Goal: Check status: Check status

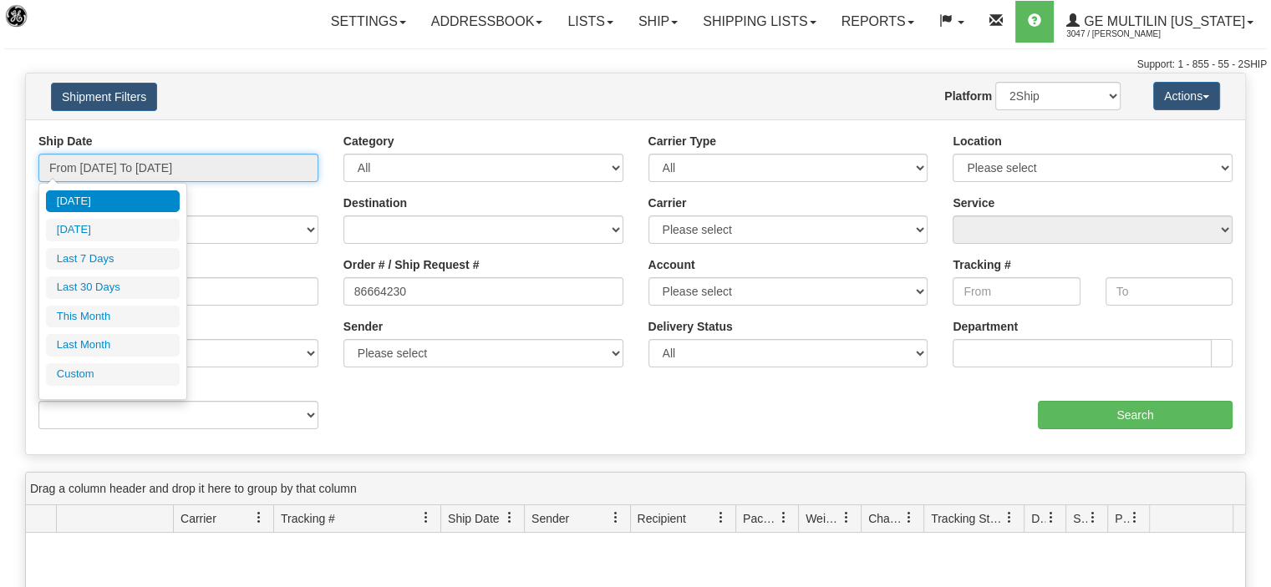
click at [230, 173] on input "From [DATE] To [DATE]" at bounding box center [178, 168] width 280 height 28
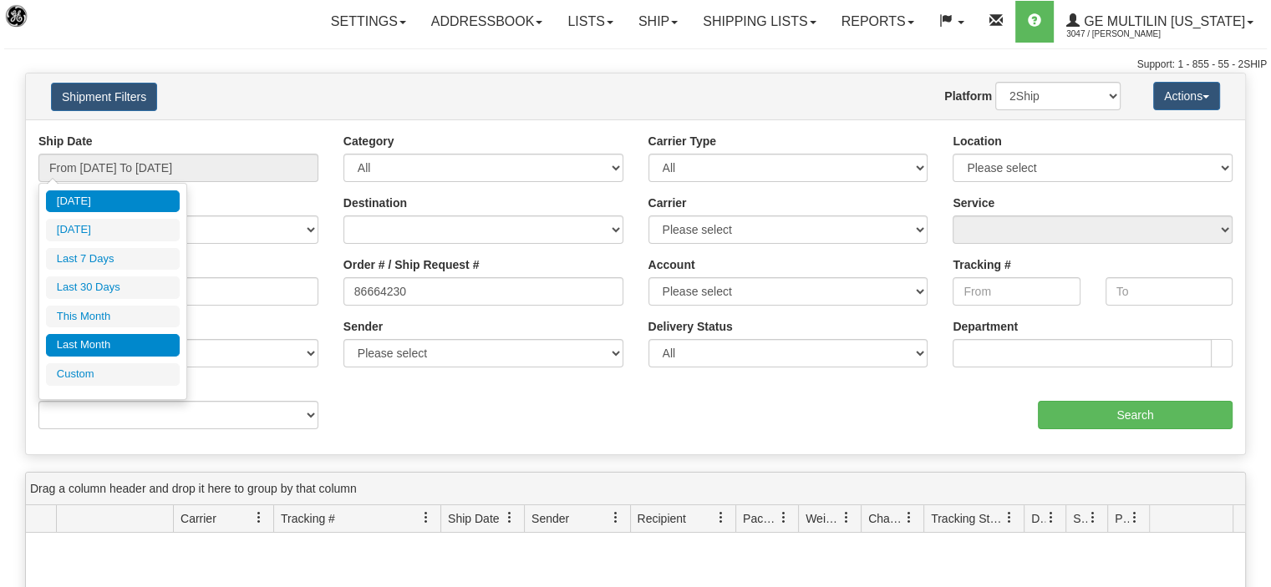
click at [88, 337] on li "Last Month" at bounding box center [113, 345] width 134 height 23
type input "From [DATE] To [DATE]"
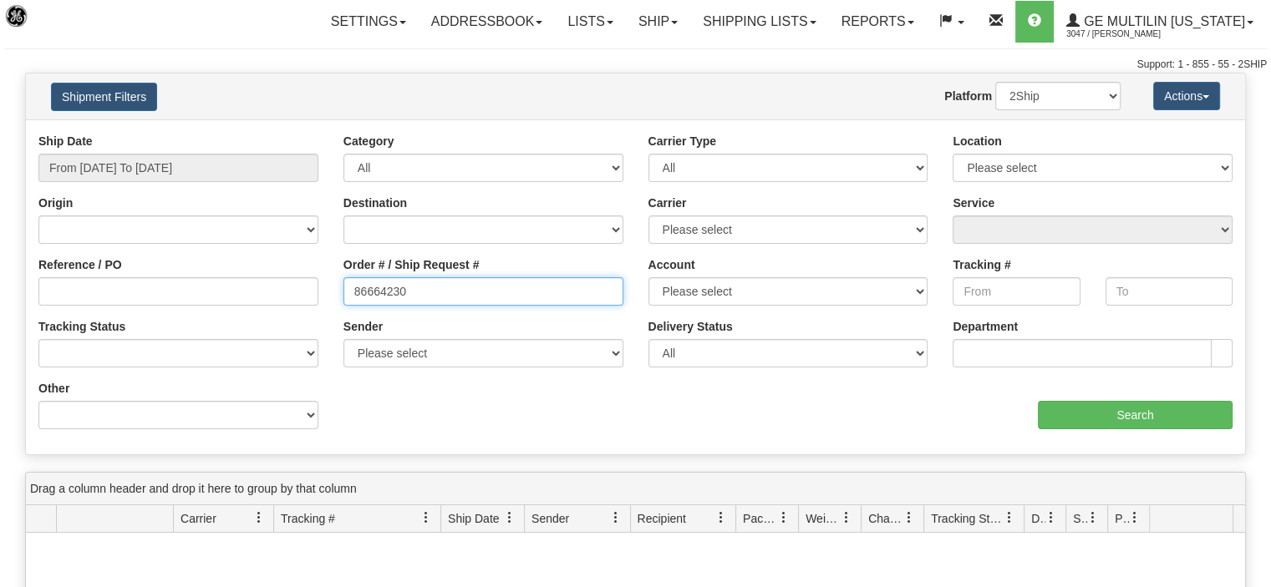
drag, startPoint x: 410, startPoint y: 292, endPoint x: 304, endPoint y: 287, distance: 106.2
click at [306, 133] on div "Reference / PO Order # / Ship Request # 86664230 Account Please select DHL UPS …" at bounding box center [635, 133] width 1219 height 0
paste input "697"
type input "86666970"
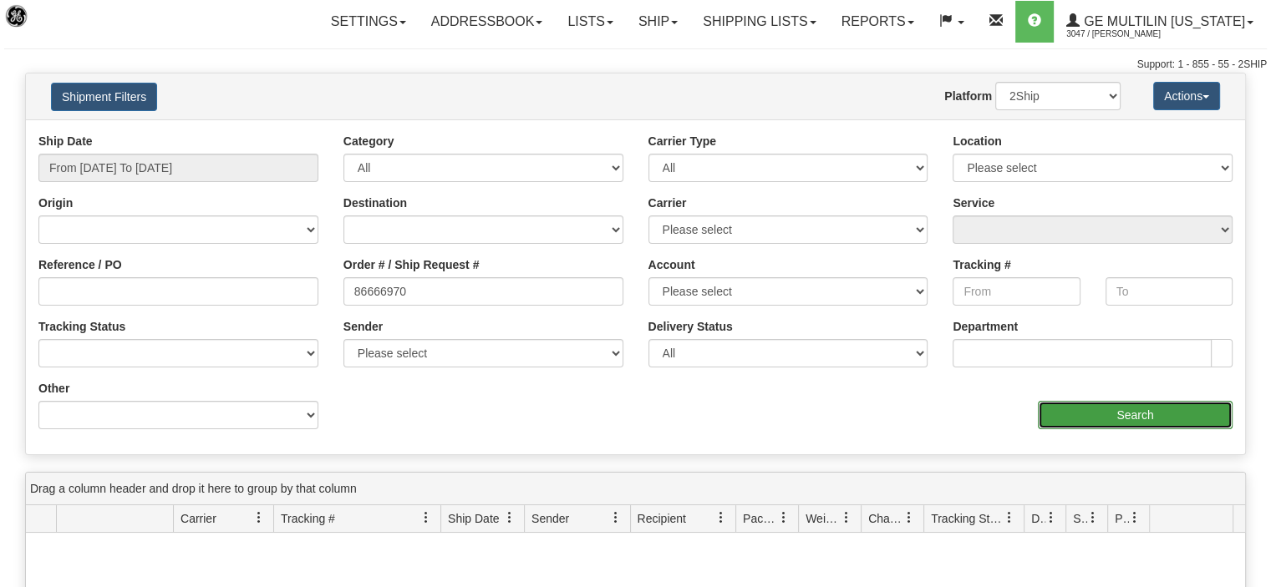
click at [1105, 420] on input "Search" at bounding box center [1135, 415] width 195 height 28
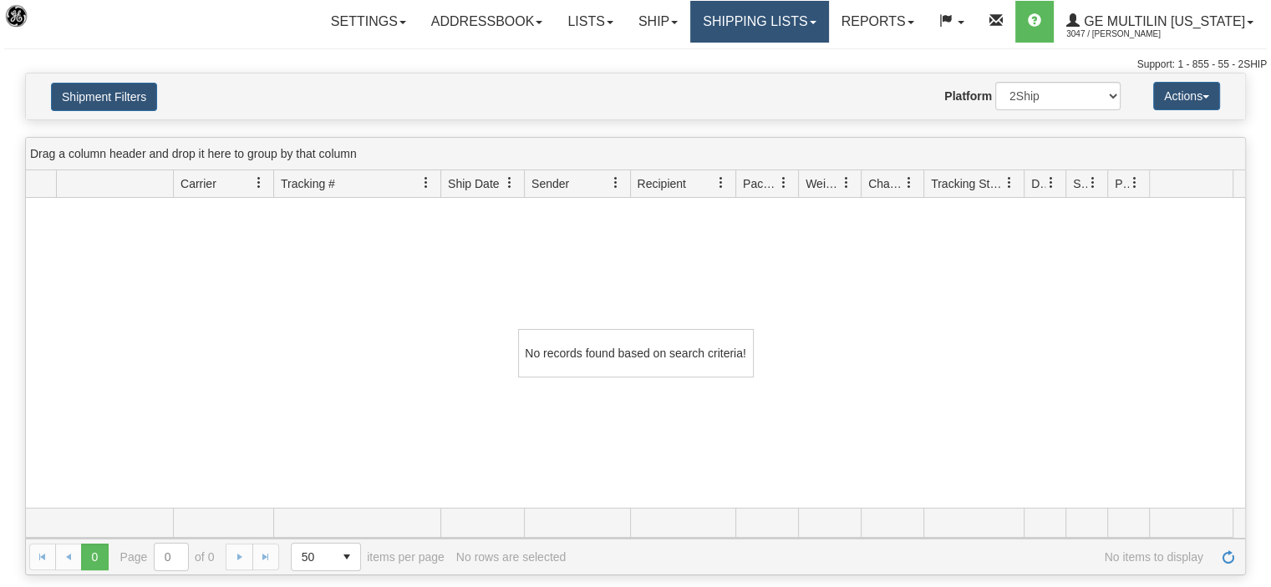
click at [774, 23] on link "Shipping lists" at bounding box center [759, 22] width 138 height 42
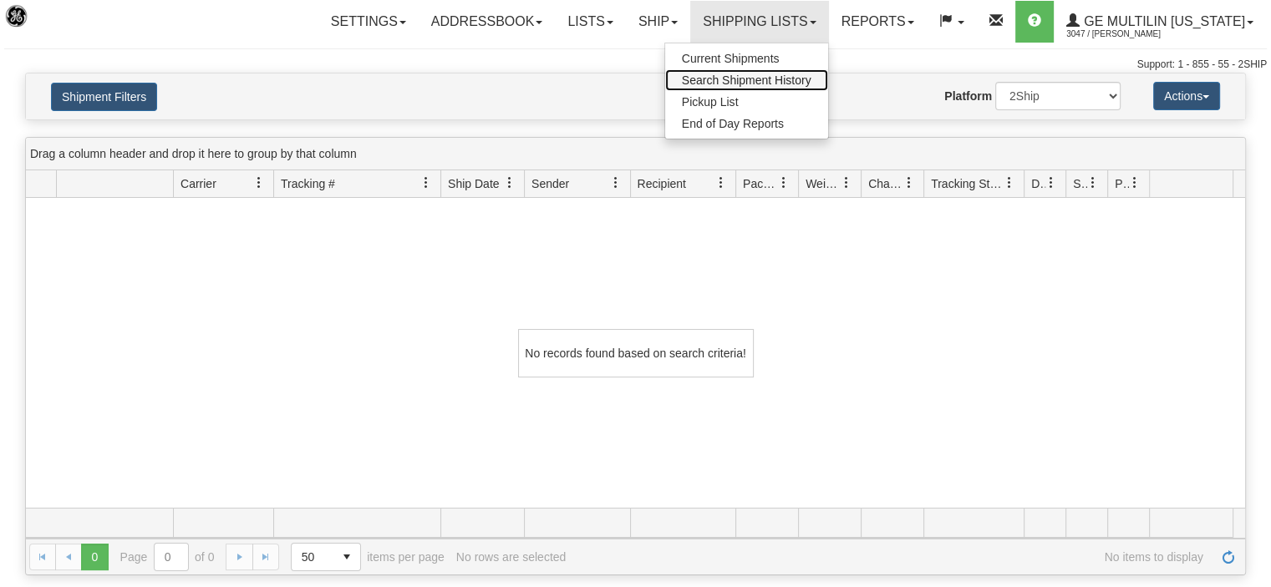
click at [713, 76] on span "Search Shipment History" at bounding box center [746, 80] width 129 height 13
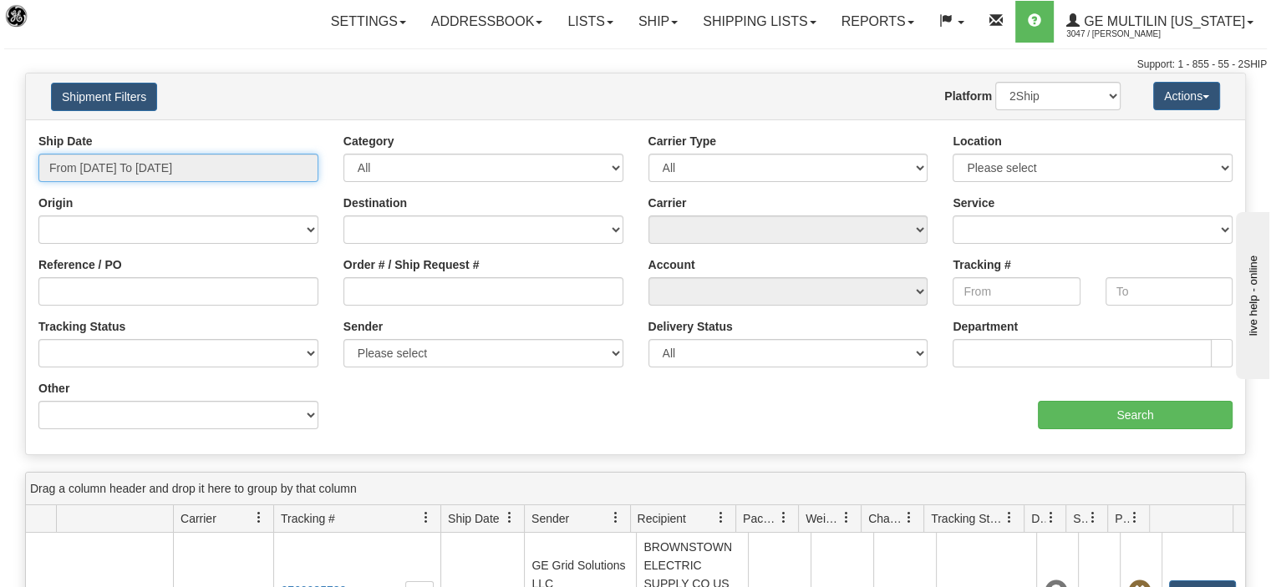
click at [250, 172] on input "From [DATE] To [DATE]" at bounding box center [178, 168] width 280 height 28
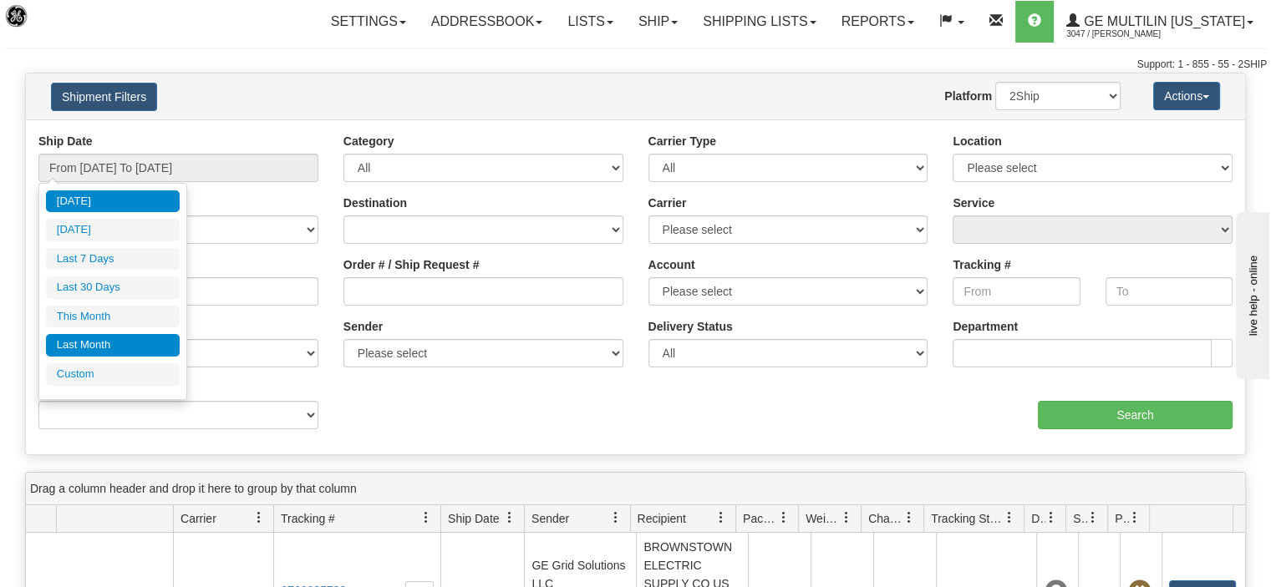
click at [99, 343] on li "Last Month" at bounding box center [113, 345] width 134 height 23
type input "From [DATE] To [DATE]"
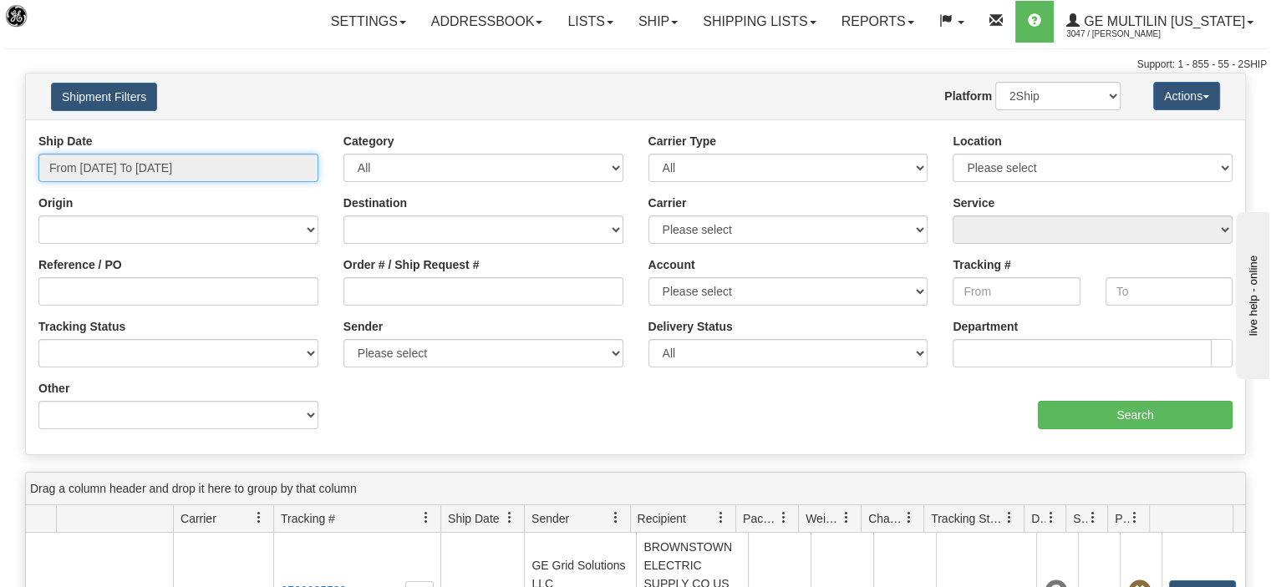
click at [270, 173] on input "From [DATE] To [DATE]" at bounding box center [178, 168] width 280 height 28
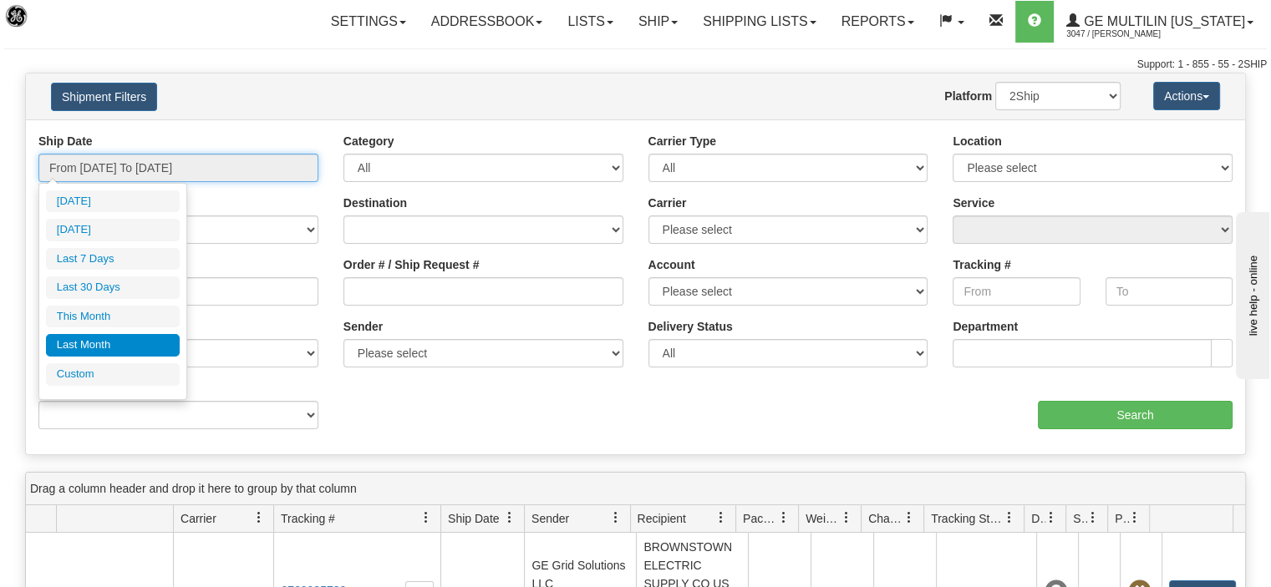
type input "[DATE]"
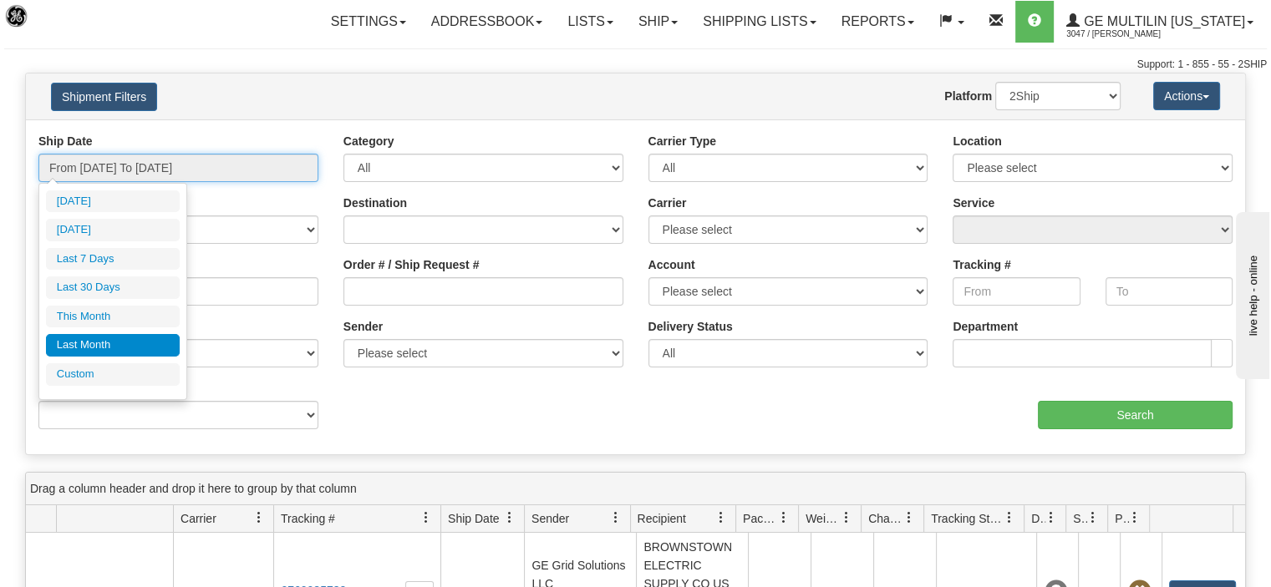
type input "[DATE]"
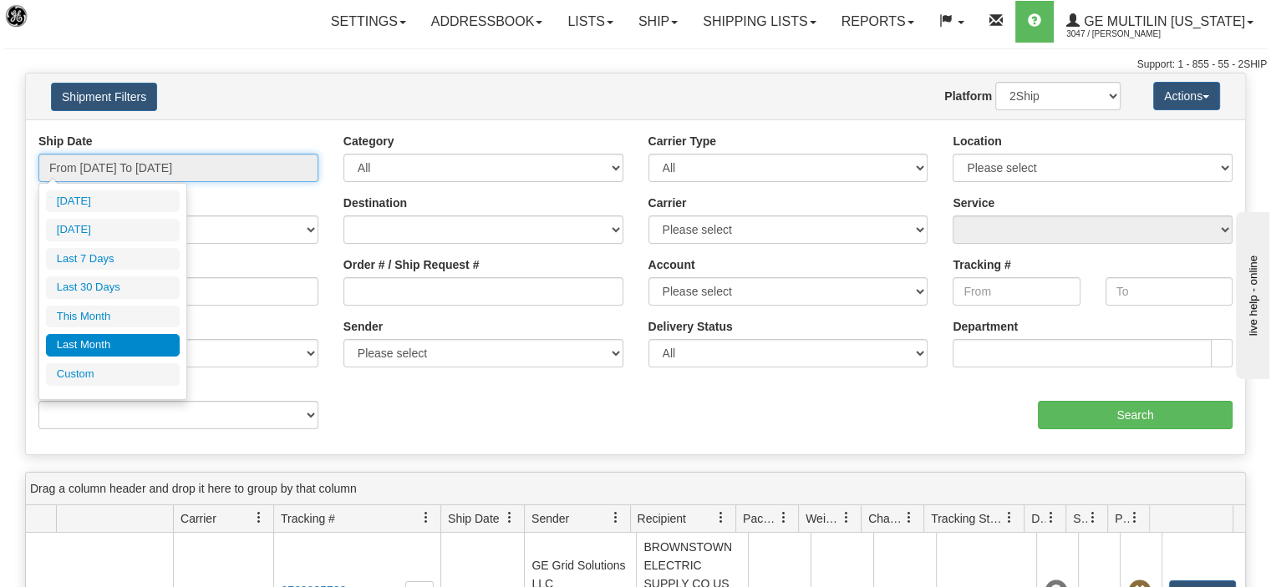
type input "[DATE]"
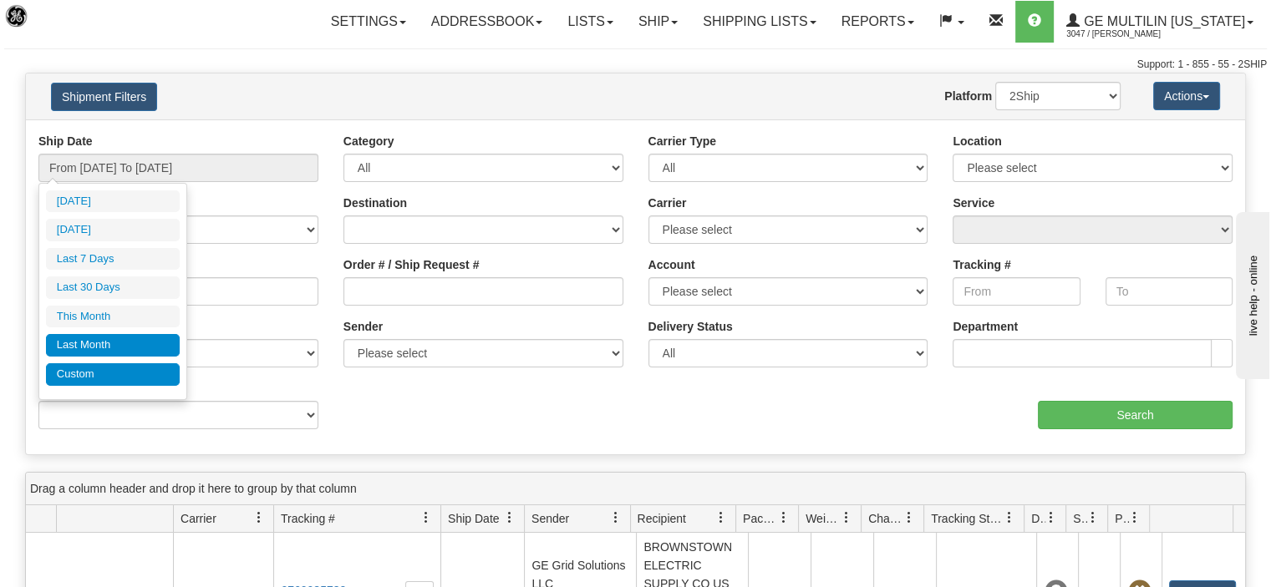
click at [89, 373] on li "Custom" at bounding box center [113, 374] width 134 height 23
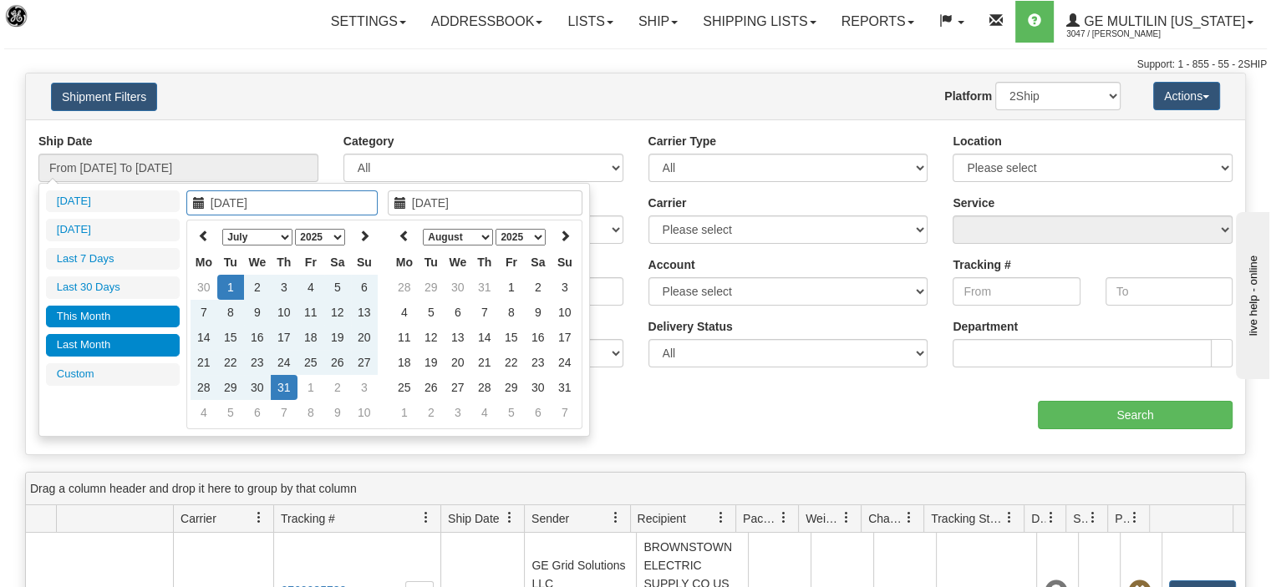
type input "[DATE]"
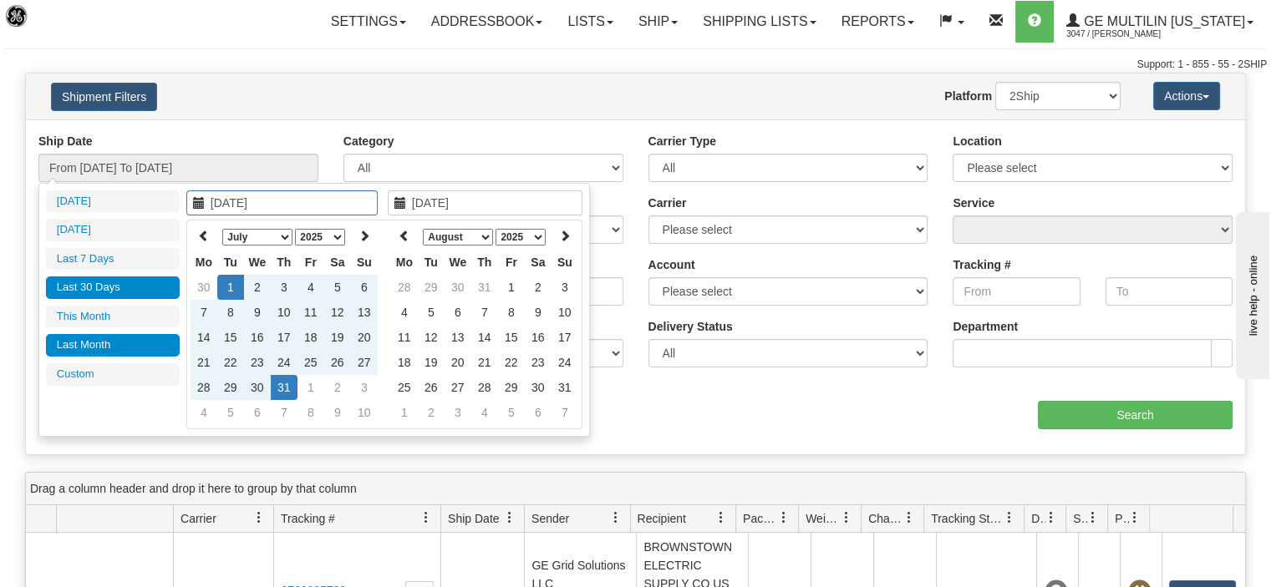
type input "[DATE]"
click at [235, 287] on td "1" at bounding box center [230, 287] width 27 height 25
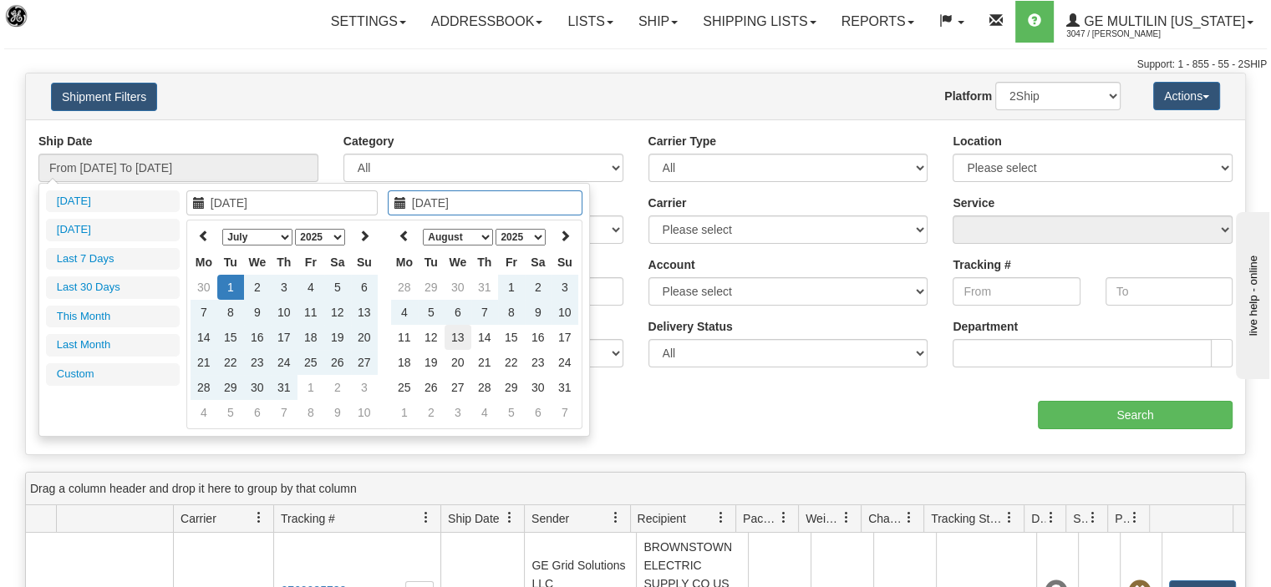
type input "[DATE]"
click at [459, 337] on td "13" at bounding box center [457, 337] width 27 height 25
type input "From [DATE] To [DATE]"
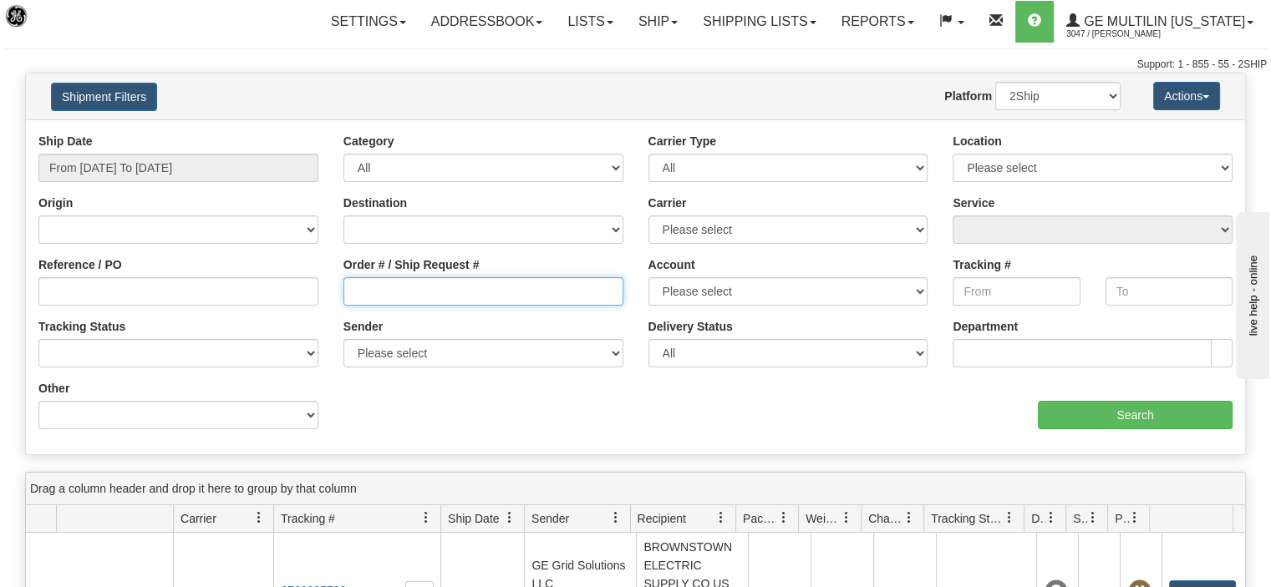
click at [391, 293] on input "Order # / Ship Request #" at bounding box center [483, 291] width 280 height 28
paste input "86666970"
type input "86666970"
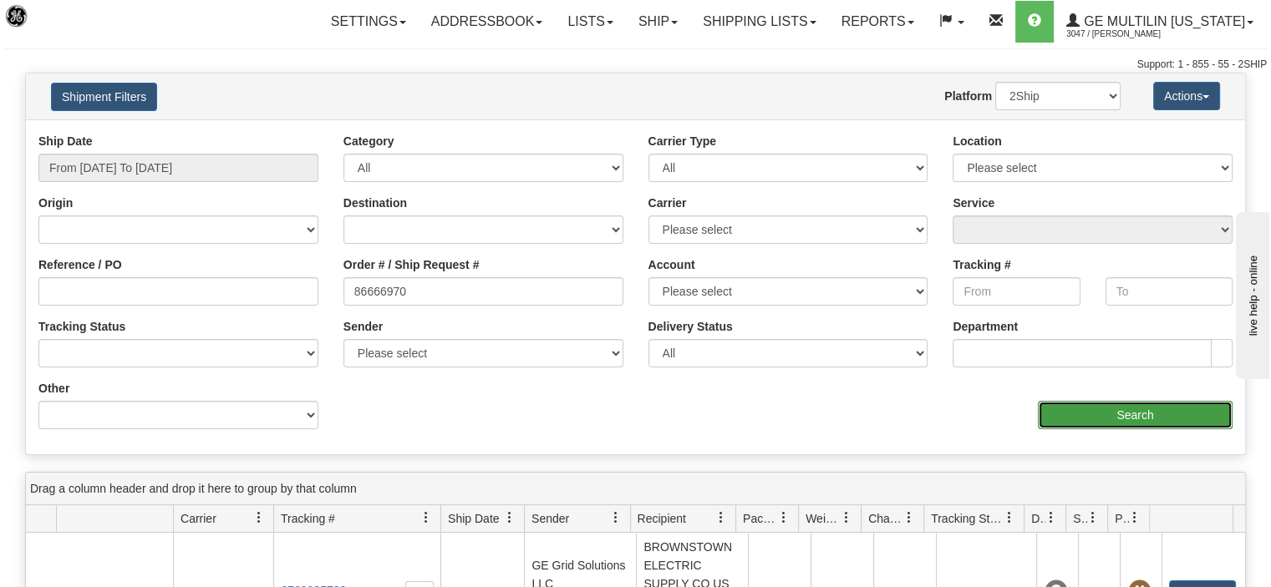
click at [1113, 421] on input "Search" at bounding box center [1135, 415] width 195 height 28
